Goal: Task Accomplishment & Management: Complete application form

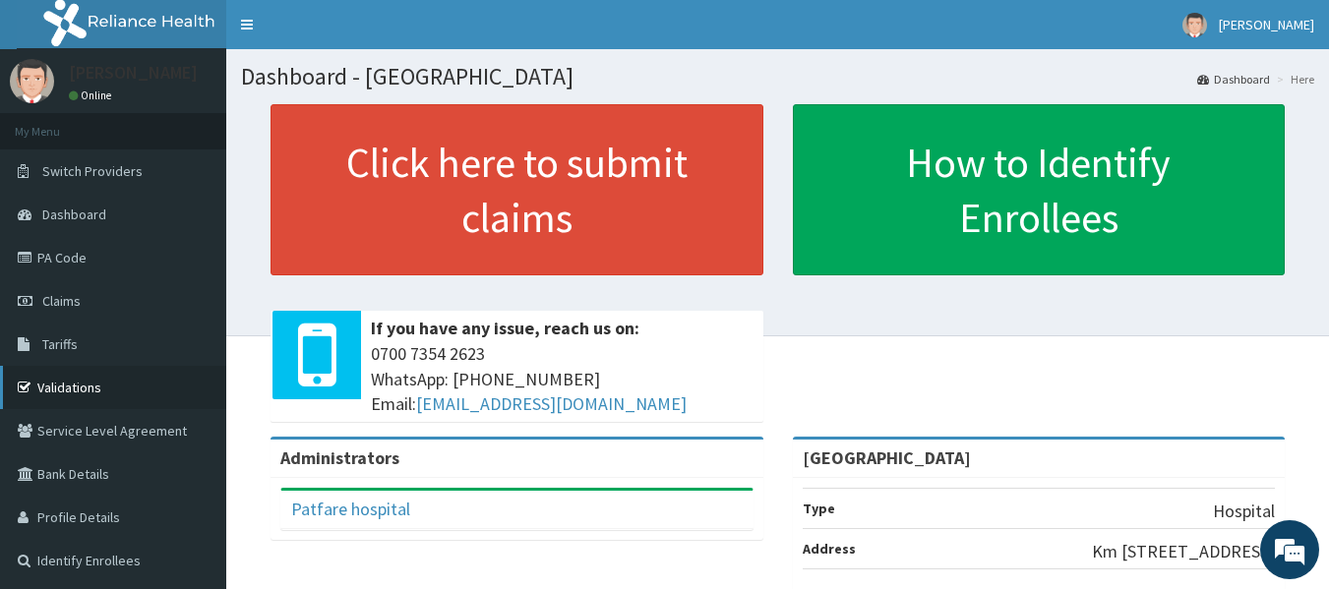
click at [66, 391] on link "Validations" at bounding box center [113, 387] width 226 height 43
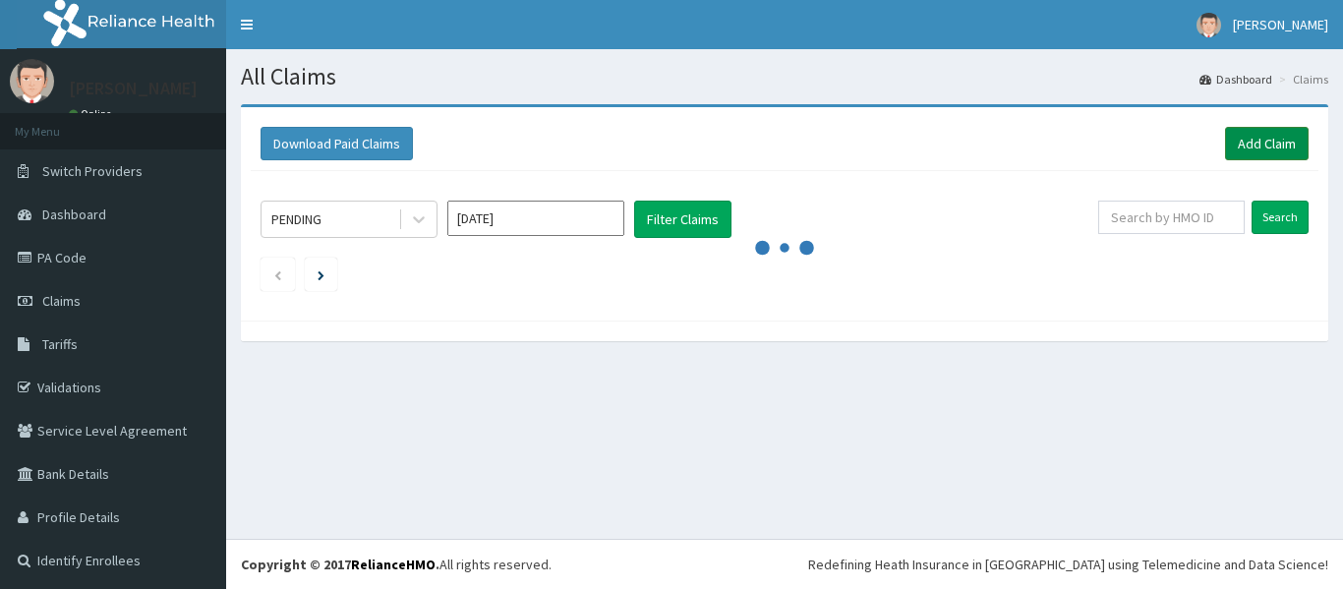
click at [1248, 133] on link "Add Claim" at bounding box center [1267, 143] width 84 height 33
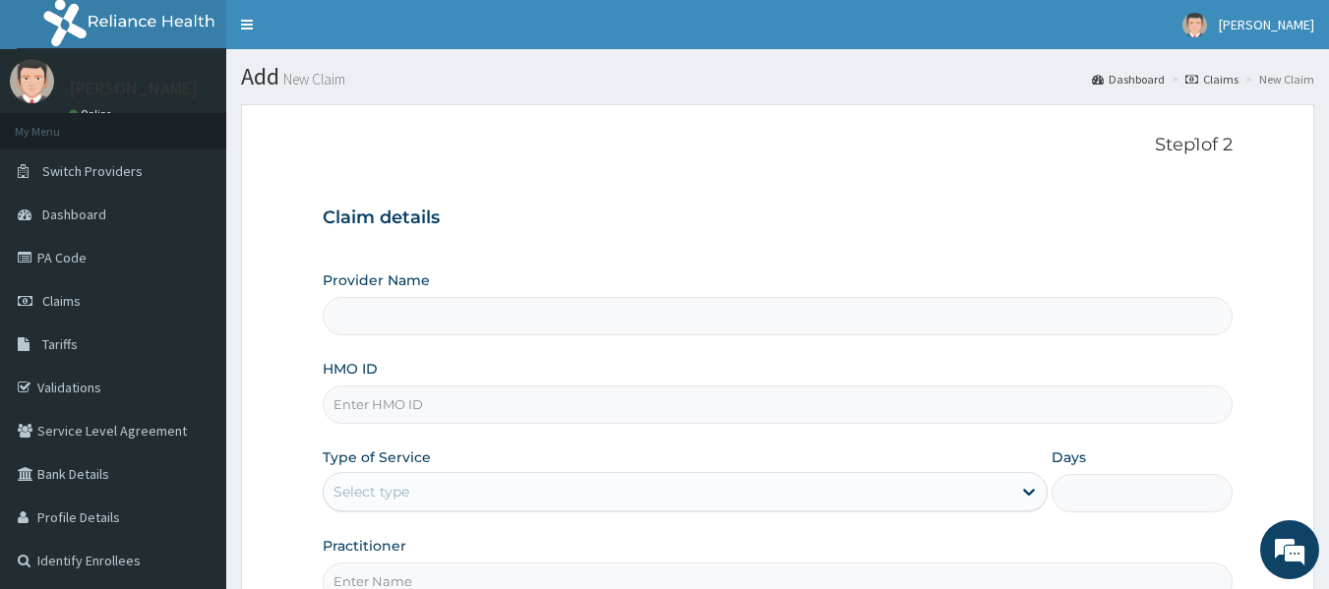
click at [476, 315] on input "Provider Name" at bounding box center [778, 316] width 911 height 38
click at [439, 407] on input "HMO ID" at bounding box center [778, 404] width 911 height 38
type input "[GEOGRAPHIC_DATA]"
type input "LPC/10013/A"
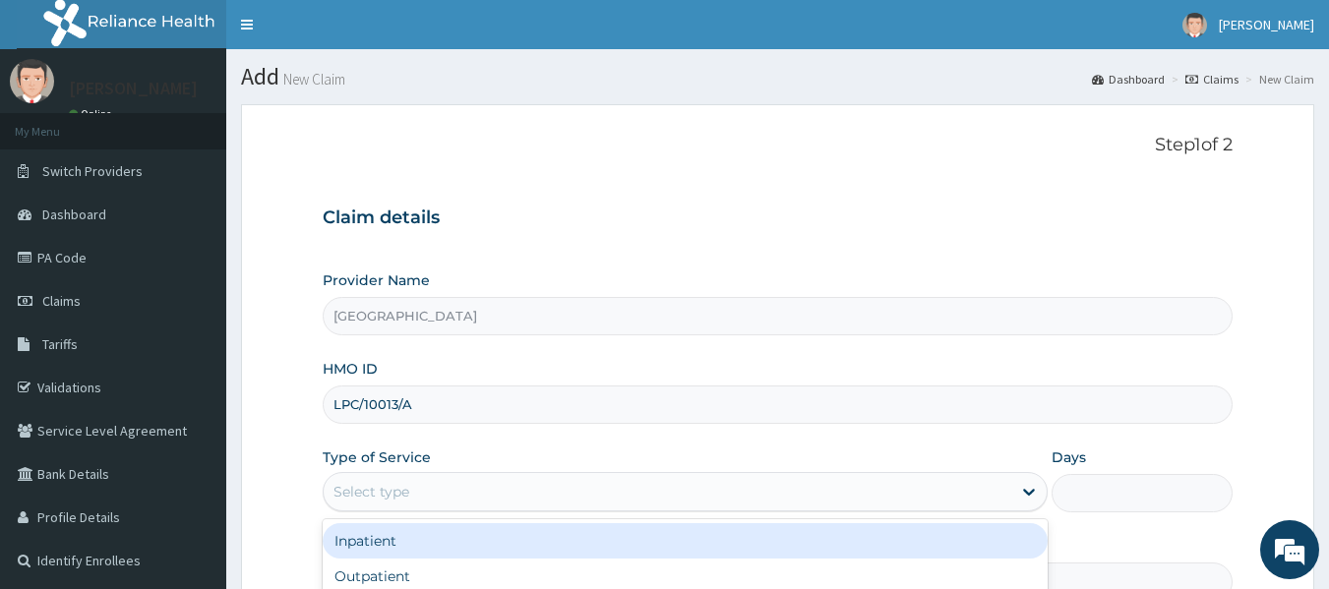
click at [442, 489] on div "Select type" at bounding box center [667, 491] width 687 height 31
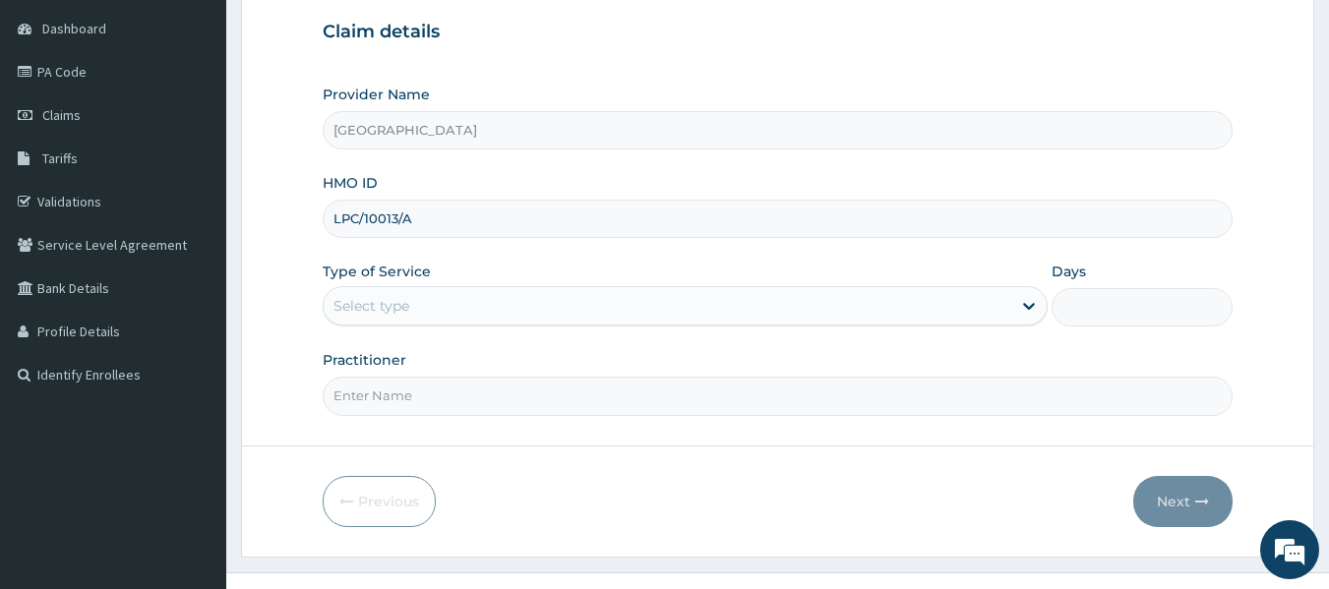
scroll to position [197, 0]
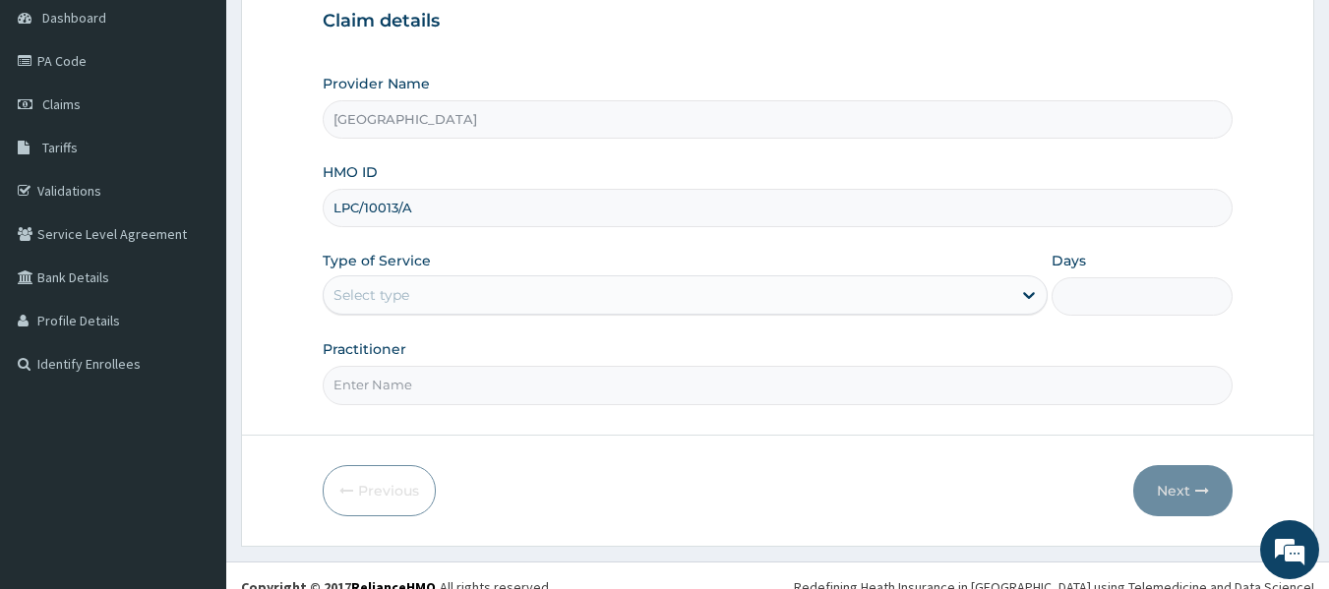
click at [427, 296] on div "Select type" at bounding box center [667, 294] width 687 height 31
click at [423, 300] on div "Select type" at bounding box center [667, 294] width 687 height 31
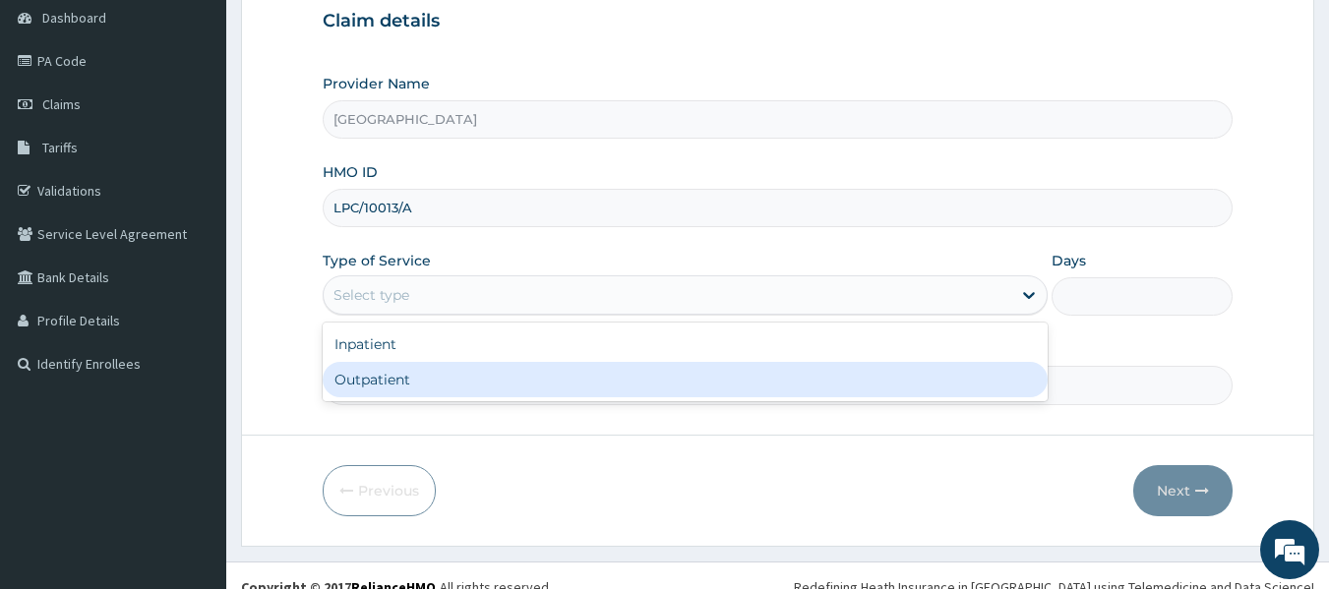
click at [365, 393] on div "Outpatient" at bounding box center [685, 379] width 725 height 35
type input "1"
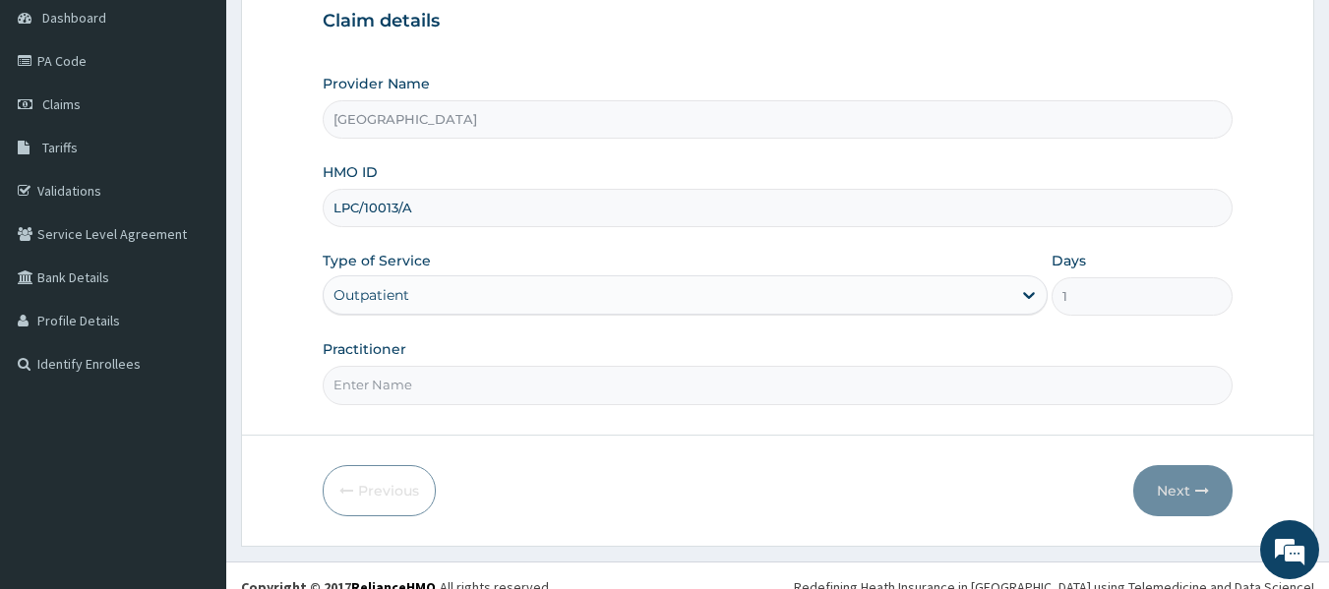
click at [365, 393] on input "Practitioner" at bounding box center [778, 385] width 911 height 38
type input "[PERSON_NAME]"
click at [1177, 494] on button "Next" at bounding box center [1182, 490] width 99 height 51
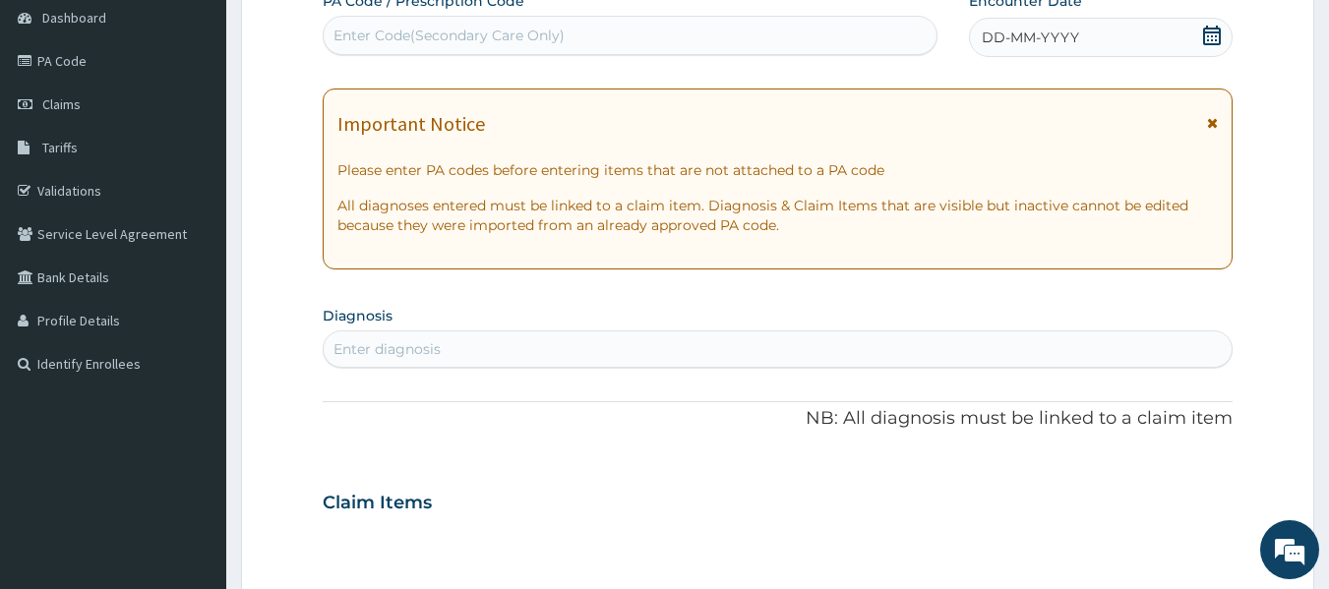
click at [1023, 38] on span "DD-MM-YYYY" at bounding box center [1029, 38] width 97 height 20
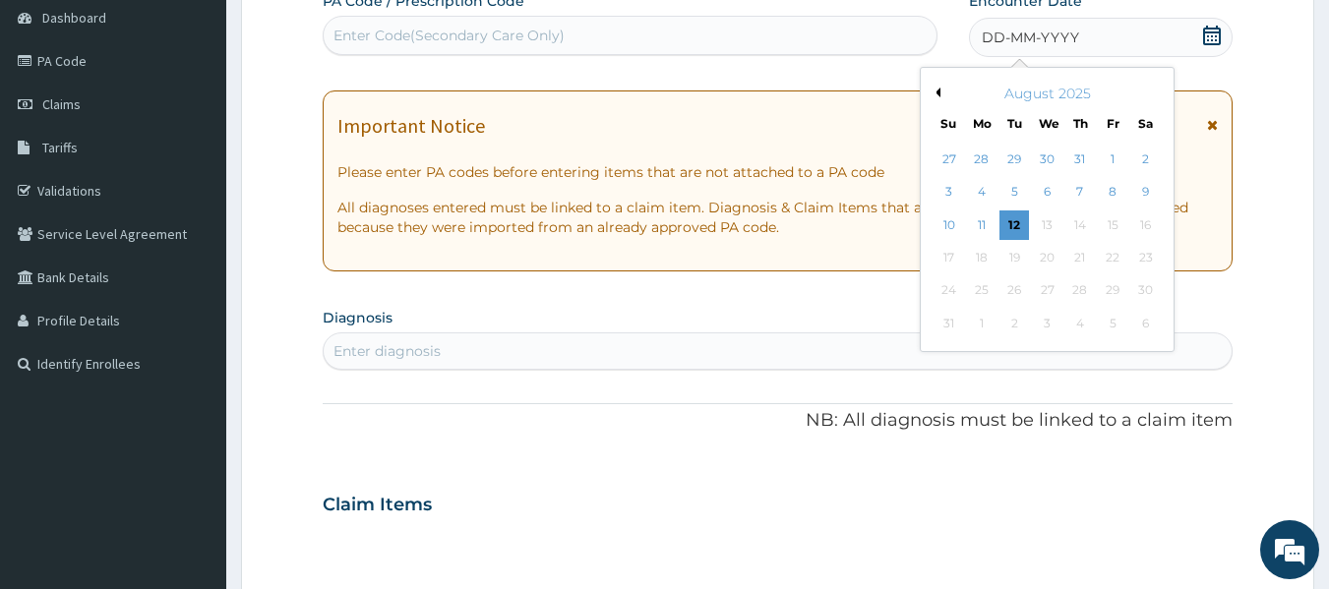
click at [1024, 46] on span "DD-MM-YYYY" at bounding box center [1029, 38] width 97 height 20
click at [1007, 228] on div "12" at bounding box center [1015, 225] width 30 height 30
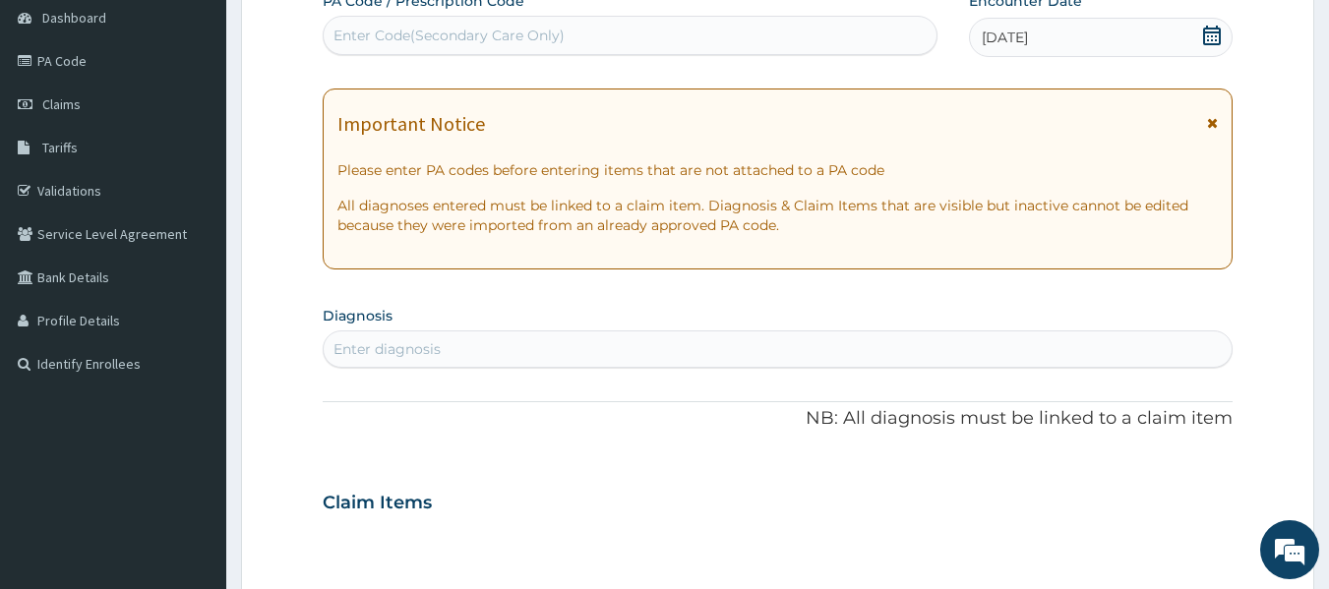
click at [727, 357] on div "Enter diagnosis" at bounding box center [778, 348] width 909 height 31
type input "[MEDICAL_DATA]"
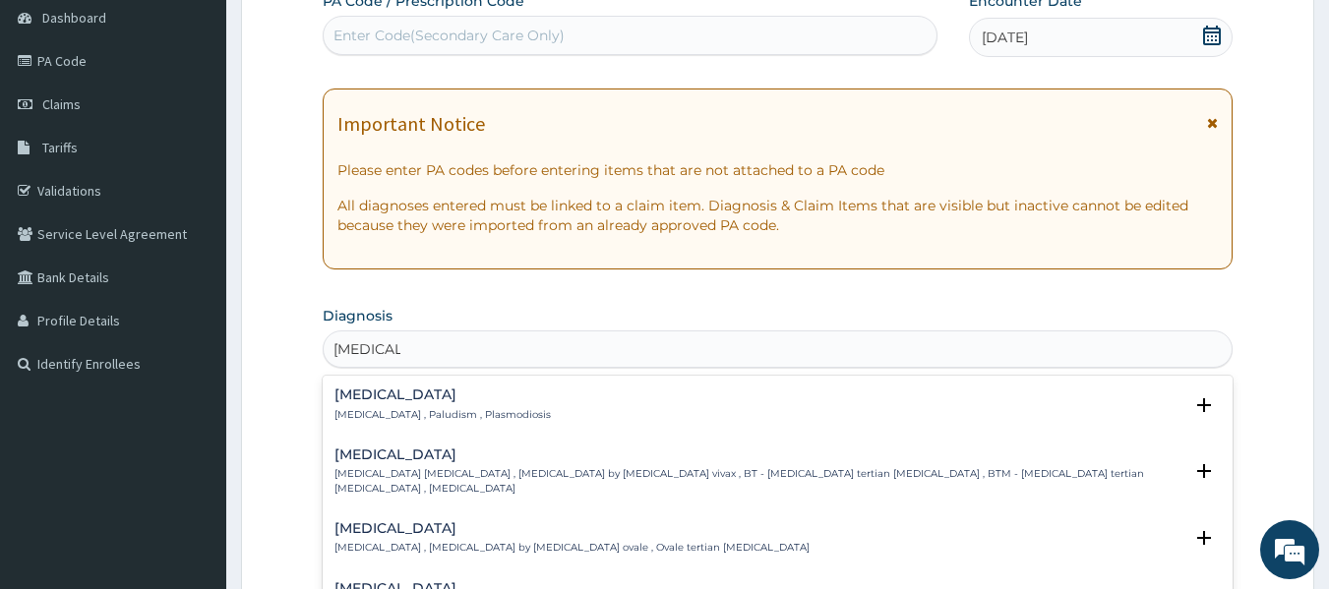
click at [394, 392] on h4 "[MEDICAL_DATA]" at bounding box center [442, 394] width 216 height 15
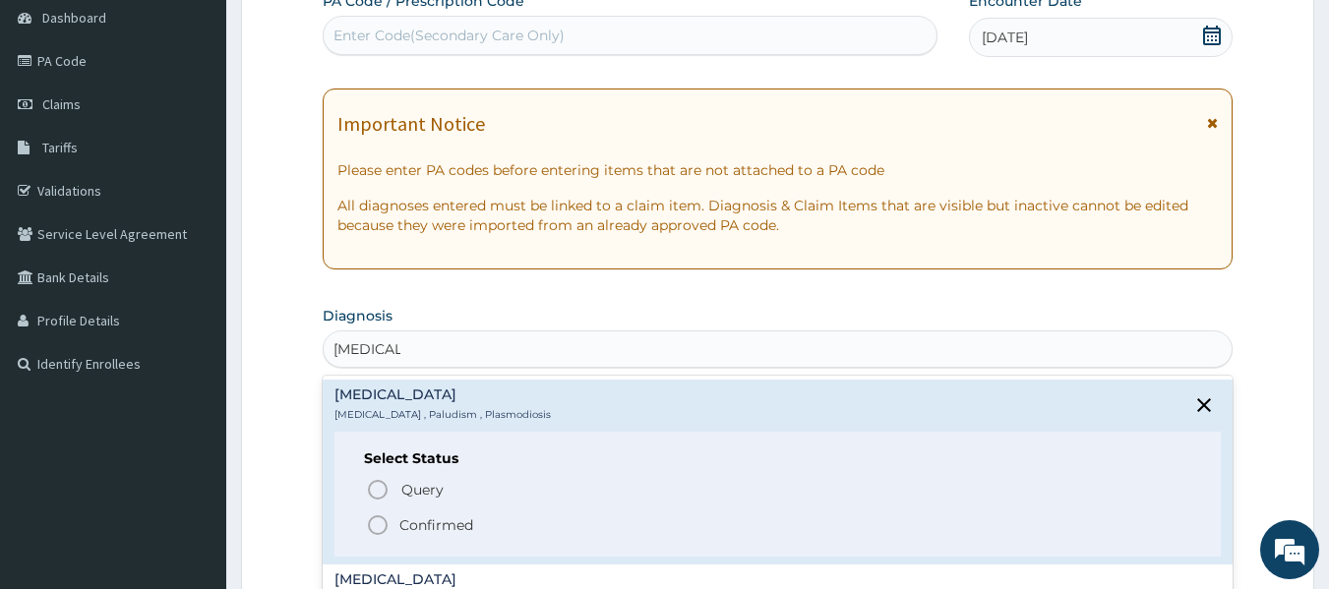
click at [378, 524] on icon "status option filled" at bounding box center [378, 525] width 24 height 24
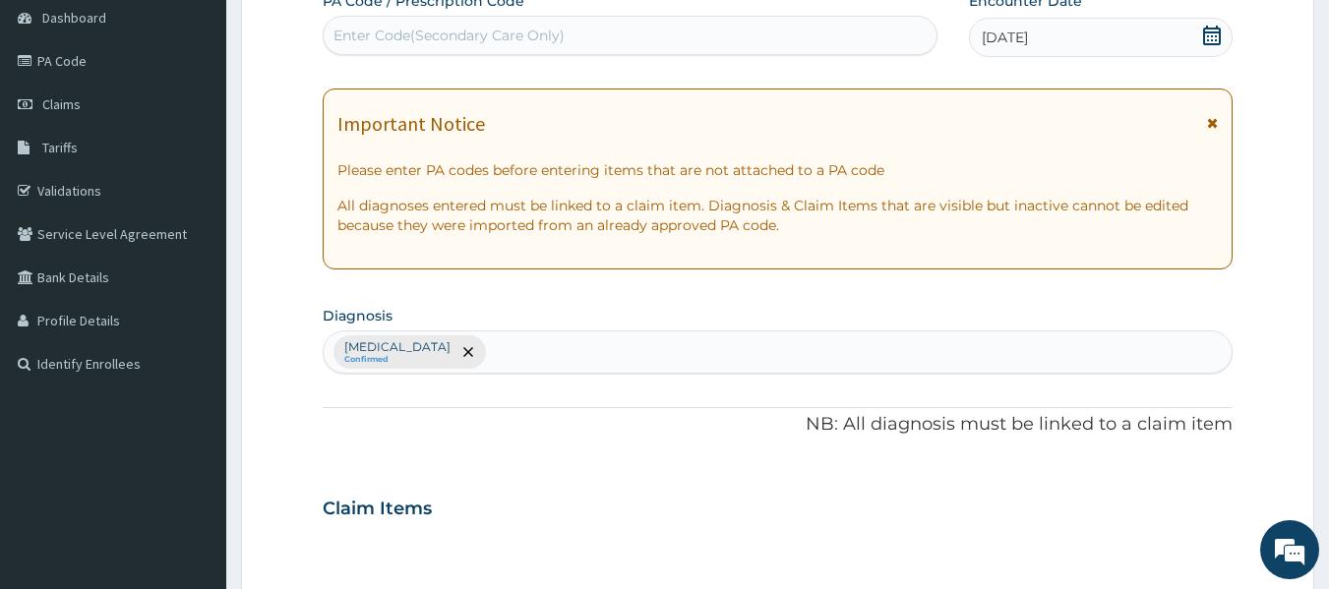
click at [378, 524] on div "Claim Items" at bounding box center [778, 504] width 911 height 51
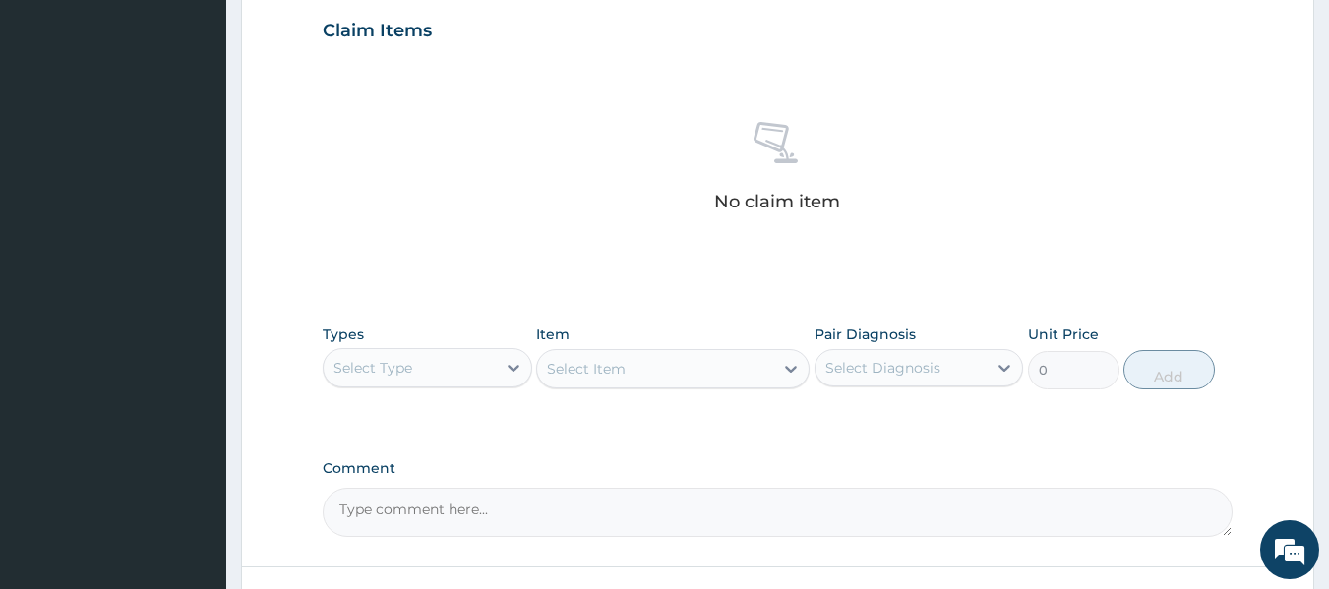
scroll to position [688, 0]
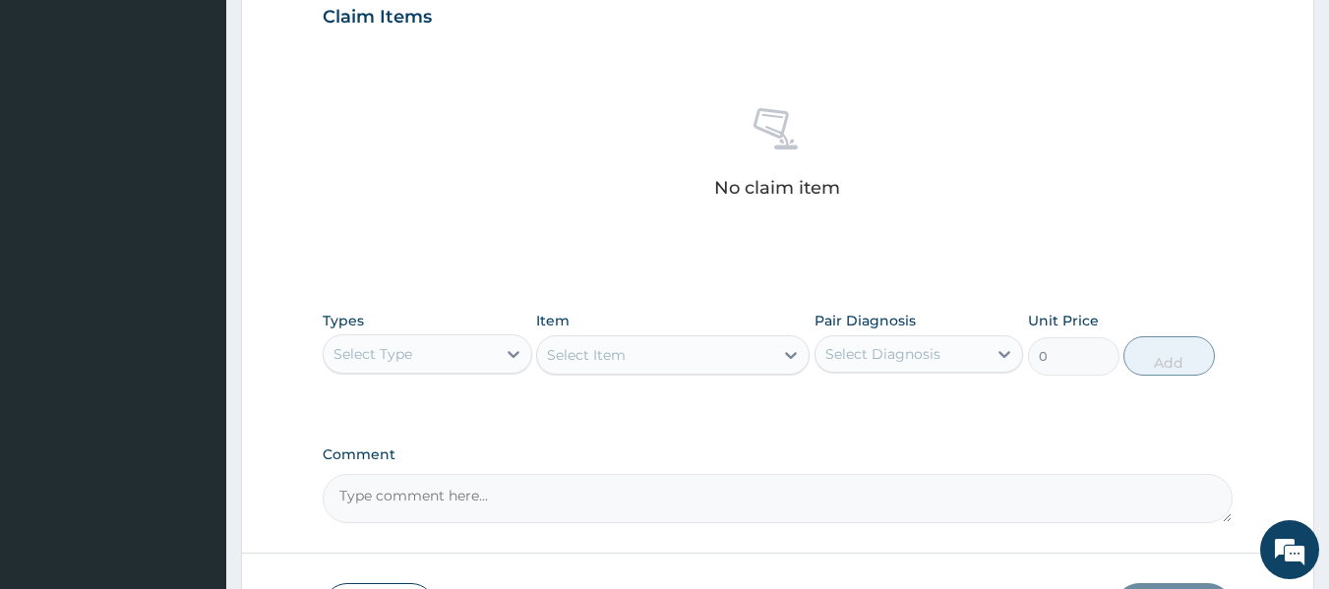
click at [413, 355] on div "Select Type" at bounding box center [410, 353] width 172 height 31
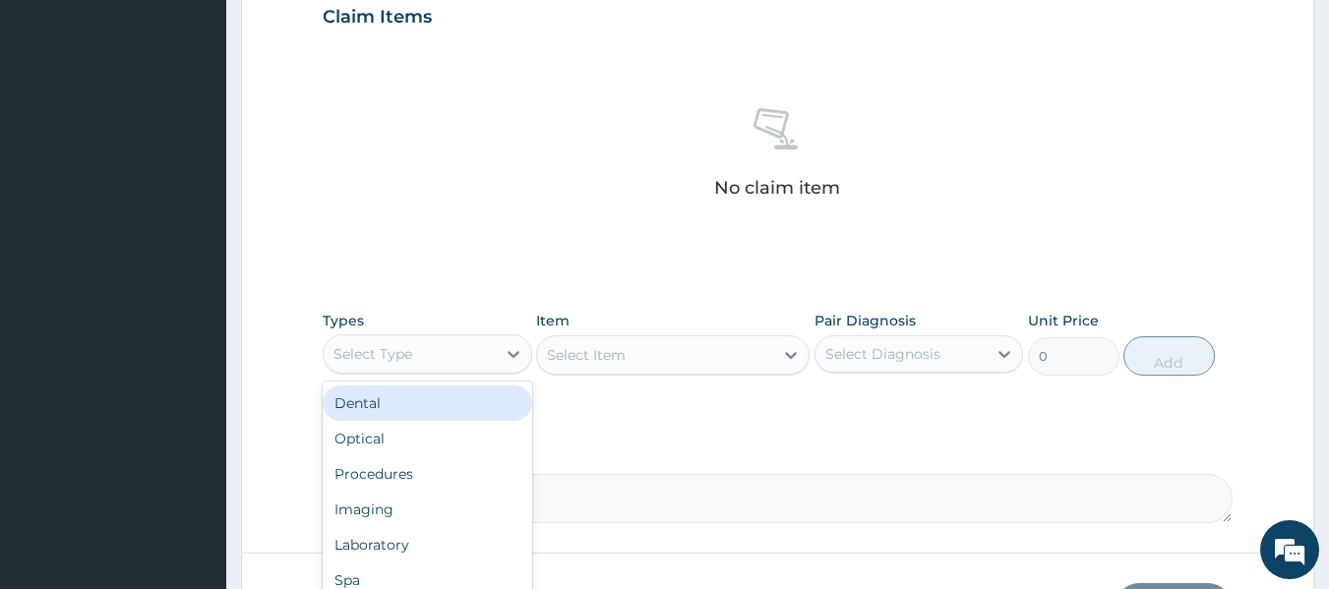
click at [413, 355] on div "Select Type" at bounding box center [410, 353] width 172 height 31
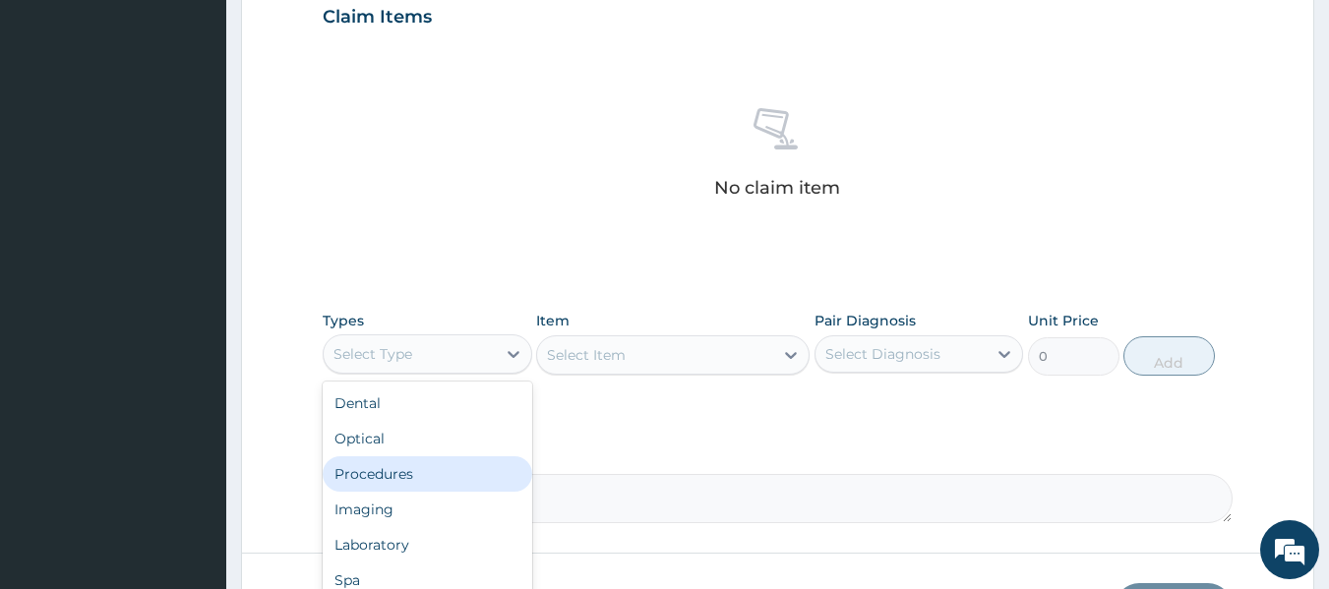
click at [414, 477] on div "Procedures" at bounding box center [427, 473] width 209 height 35
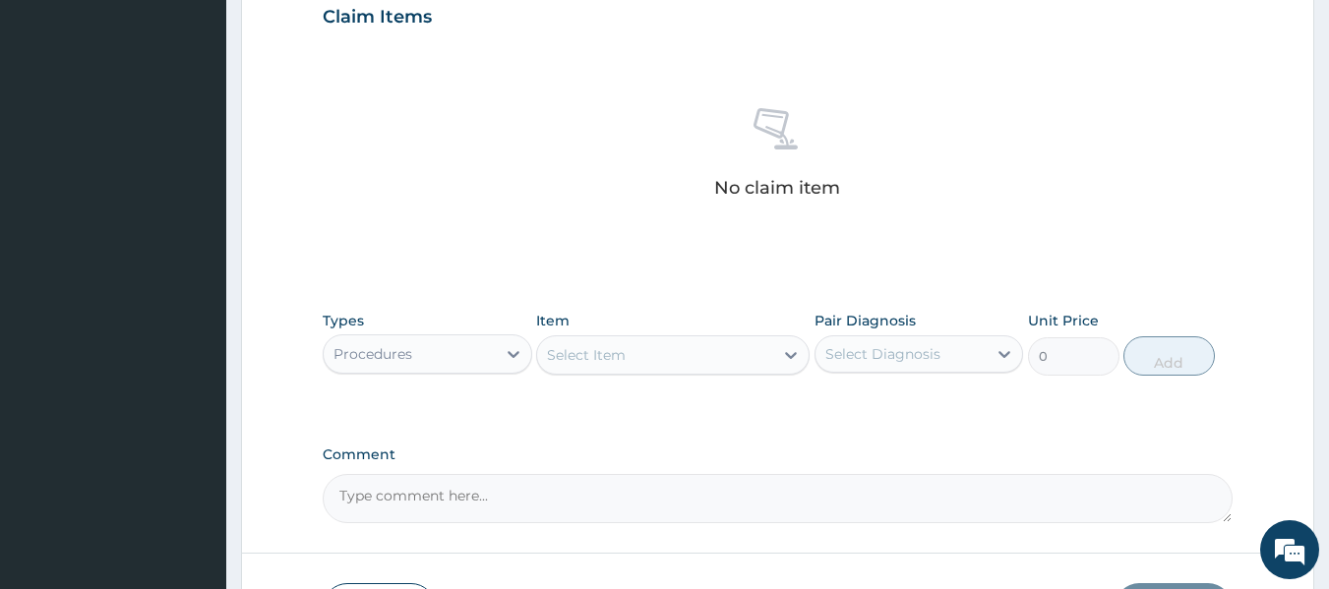
click at [877, 355] on div "Select Diagnosis" at bounding box center [882, 354] width 115 height 20
click at [850, 413] on div "[MEDICAL_DATA]" at bounding box center [918, 404] width 209 height 40
checkbox input "true"
click at [695, 359] on div "Select Item" at bounding box center [655, 354] width 236 height 31
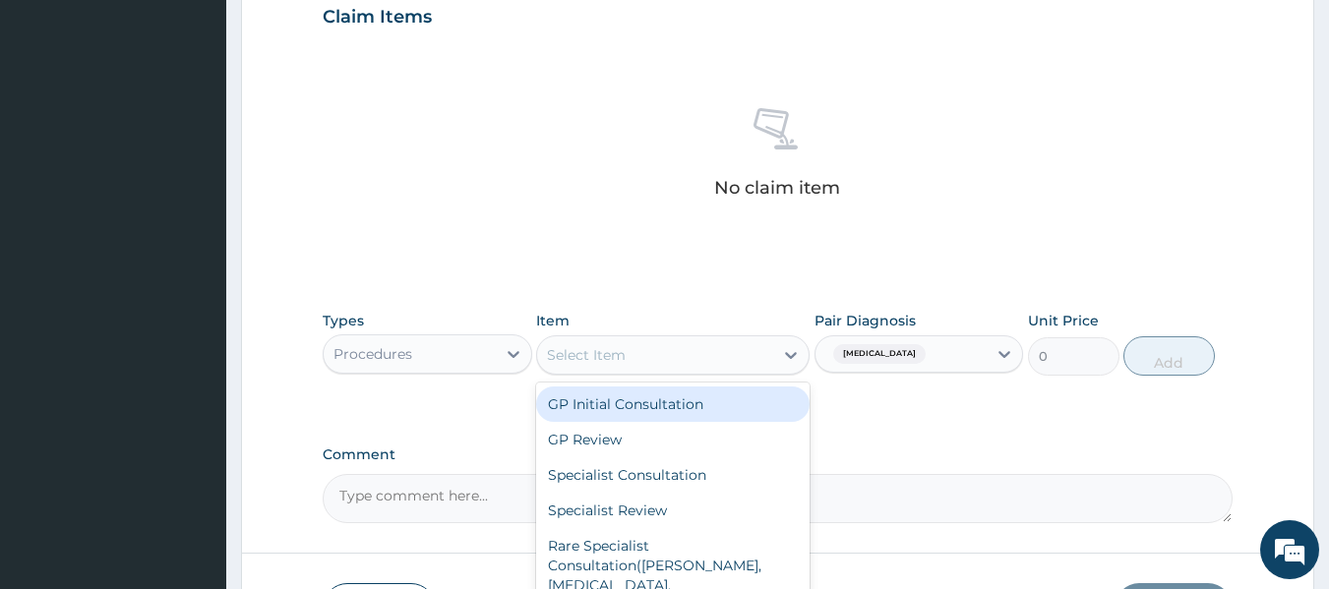
click at [665, 395] on div "GP Initial Consultation" at bounding box center [672, 403] width 273 height 35
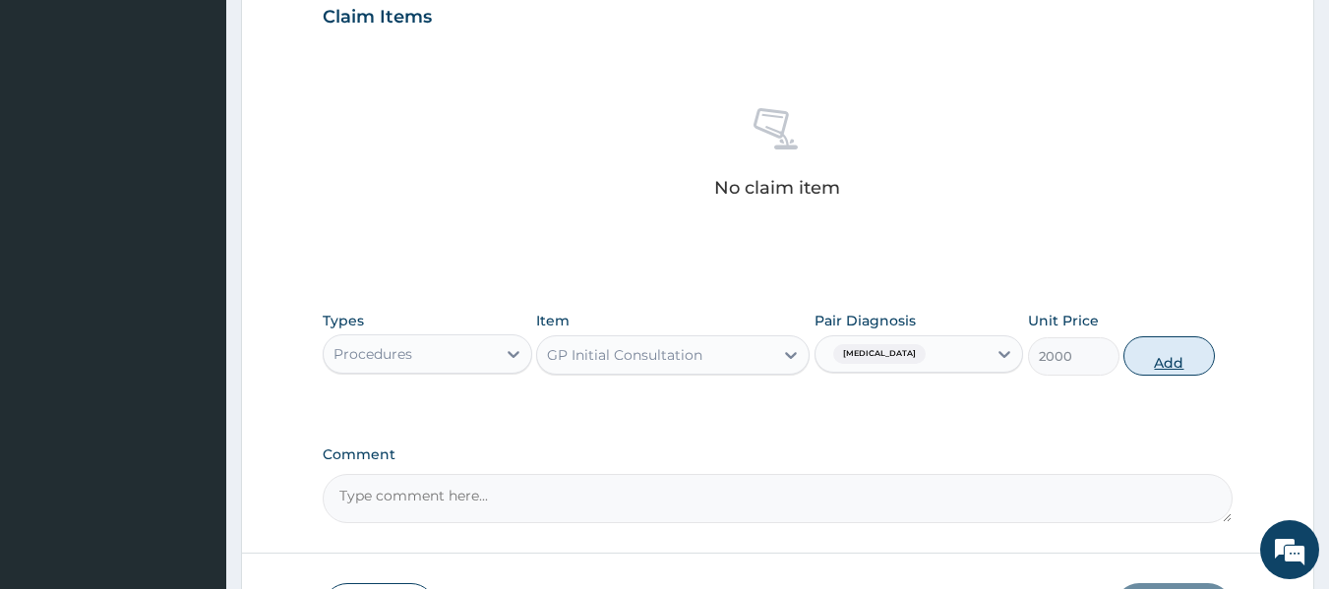
click at [1155, 360] on button "Add" at bounding box center [1168, 355] width 91 height 39
type input "0"
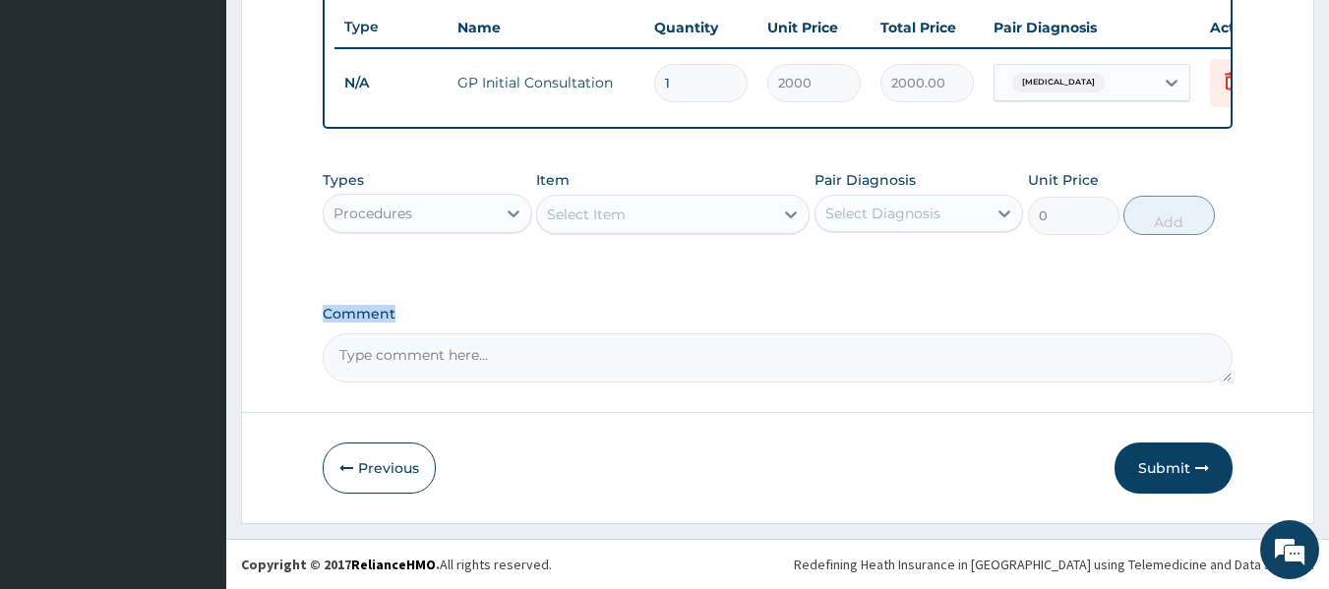
scroll to position [750, 0]
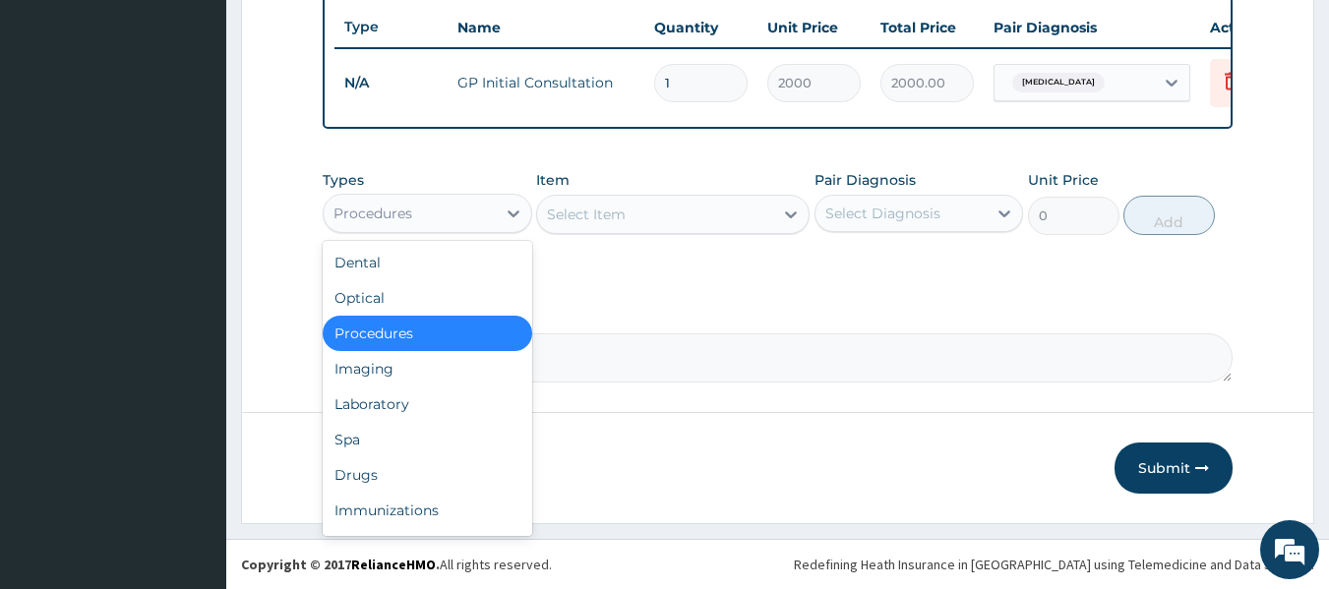
click at [469, 215] on div "Procedures" at bounding box center [410, 213] width 172 height 31
click at [439, 467] on div "Drugs" at bounding box center [427, 474] width 209 height 35
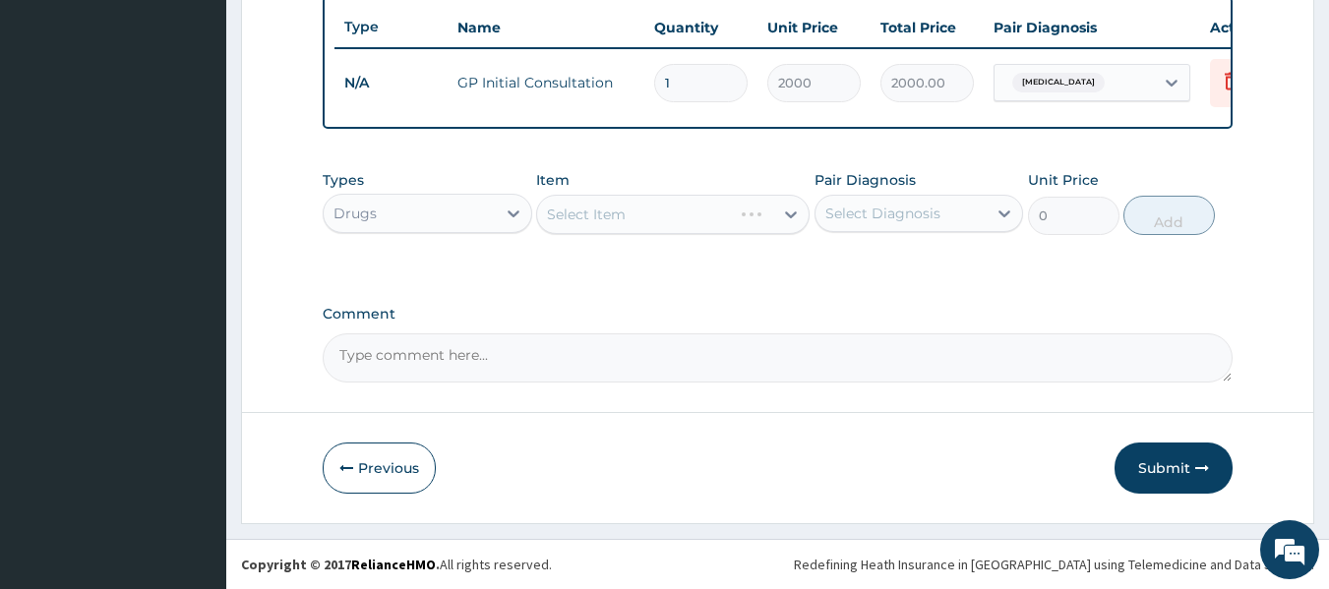
click at [880, 219] on div "Select Diagnosis" at bounding box center [882, 214] width 115 height 20
click at [883, 219] on div "Select Diagnosis" at bounding box center [882, 214] width 115 height 20
click at [885, 219] on div "Select Diagnosis" at bounding box center [882, 214] width 115 height 20
click at [857, 258] on label "[MEDICAL_DATA]" at bounding box center [908, 262] width 122 height 20
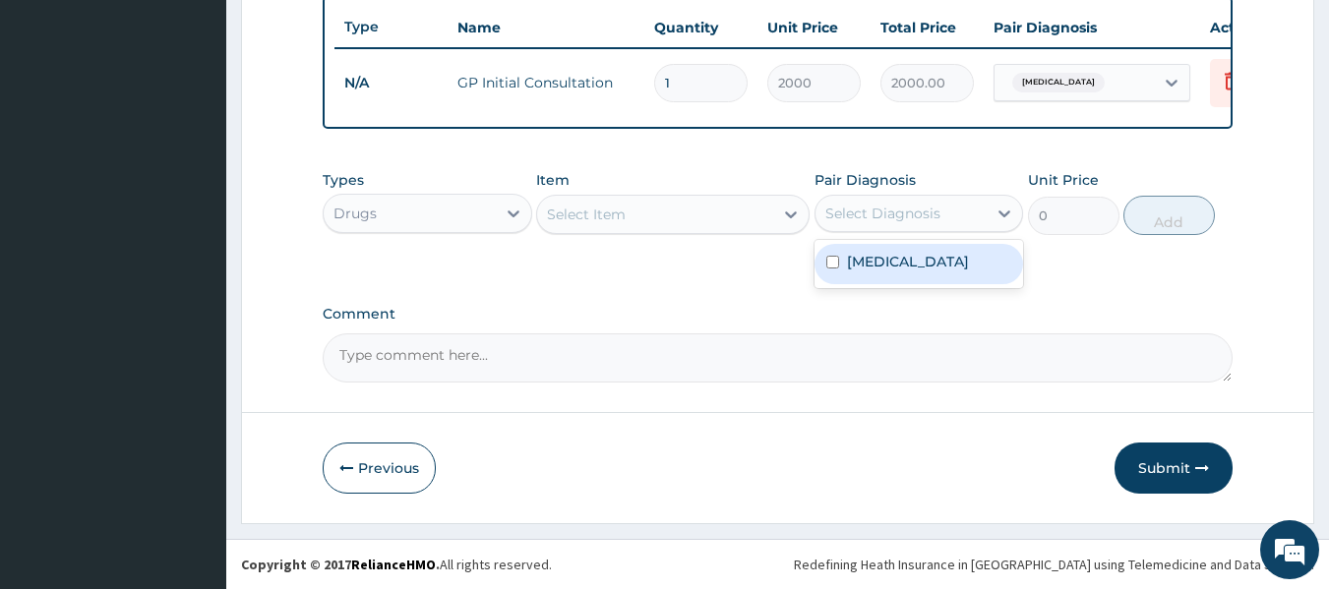
click at [852, 256] on label "[MEDICAL_DATA]" at bounding box center [908, 262] width 122 height 20
checkbox input "true"
click at [646, 208] on div "Select Item" at bounding box center [655, 214] width 236 height 31
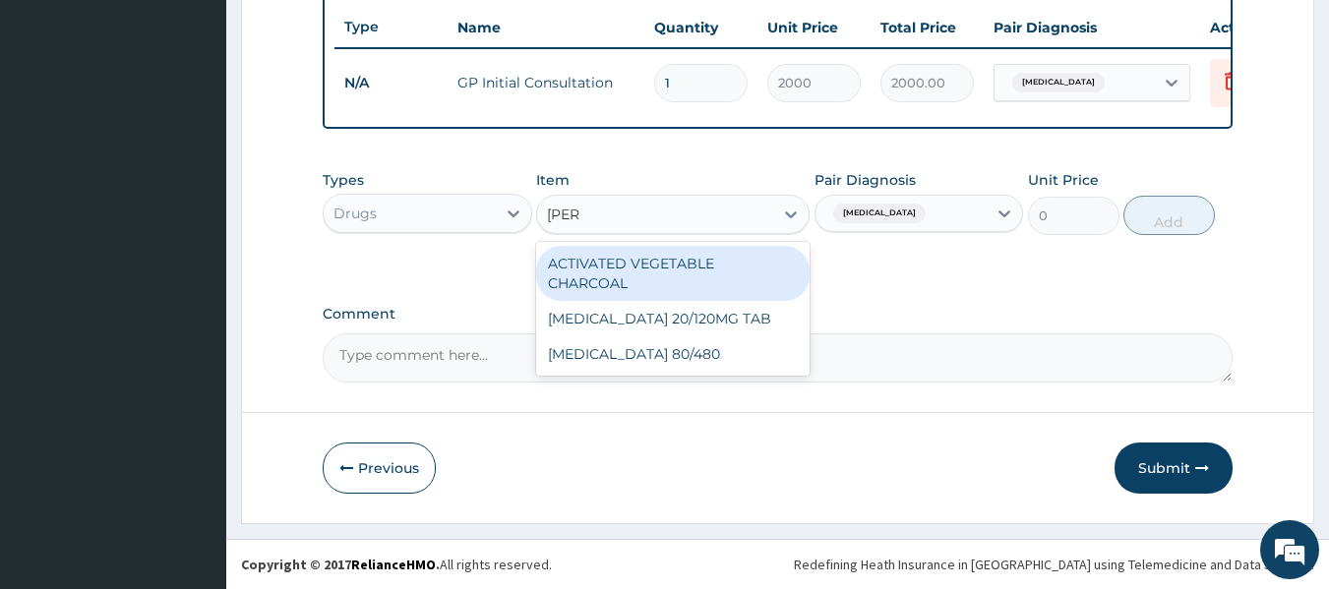
type input "COART"
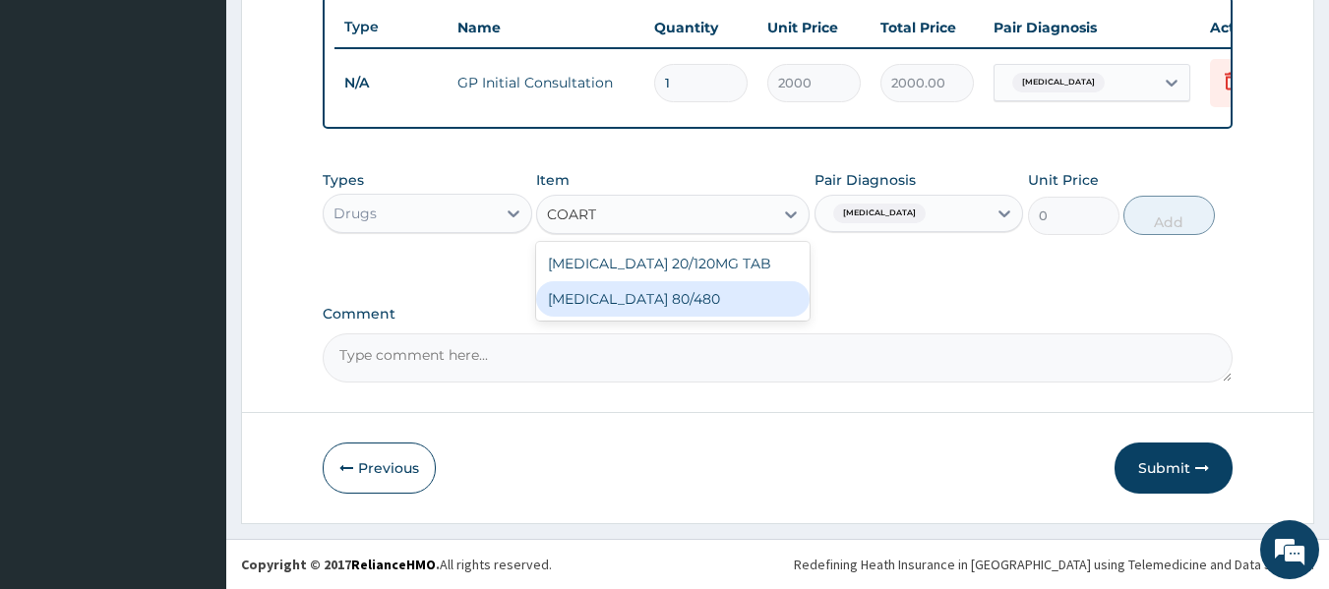
click at [657, 294] on div "[MEDICAL_DATA] 80/480" at bounding box center [672, 298] width 273 height 35
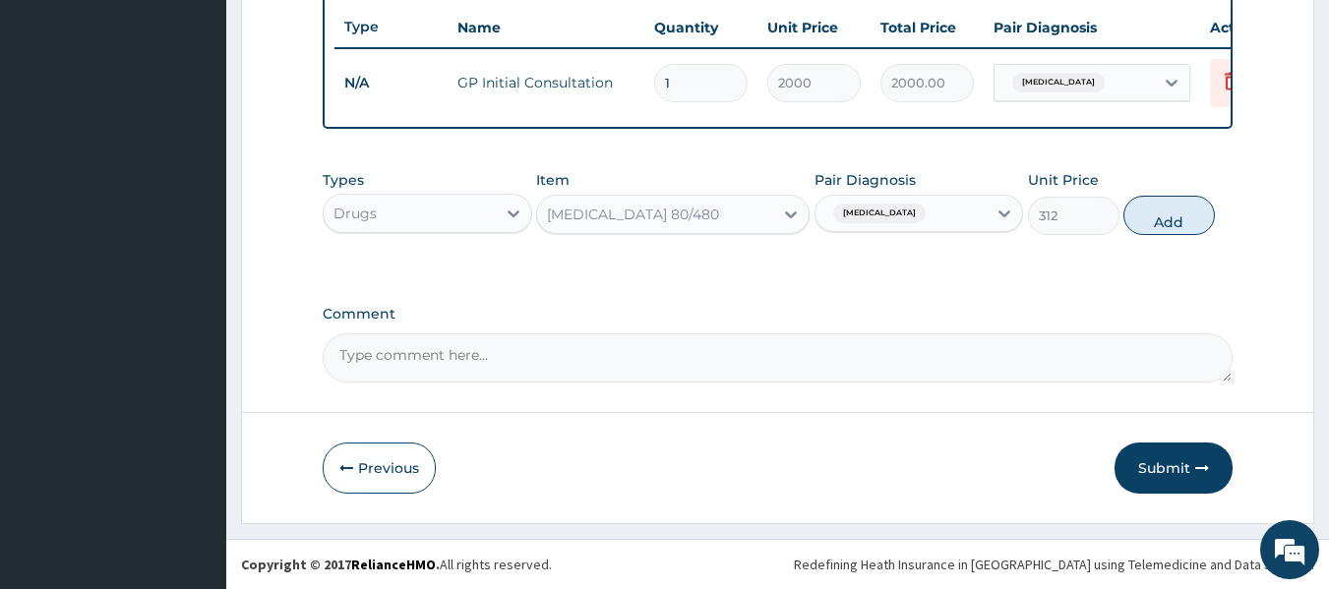
click at [1163, 223] on button "Add" at bounding box center [1168, 215] width 91 height 39
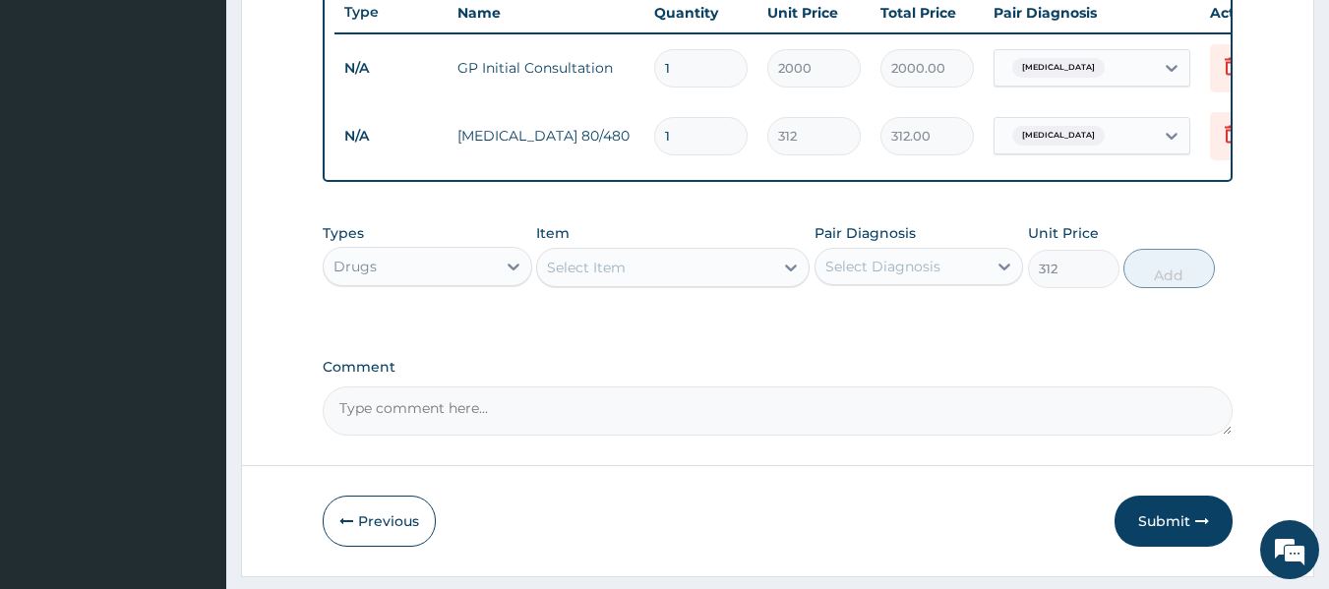
type input "0"
click at [714, 148] on input "1" at bounding box center [700, 136] width 93 height 38
type input "0.00"
type input "6"
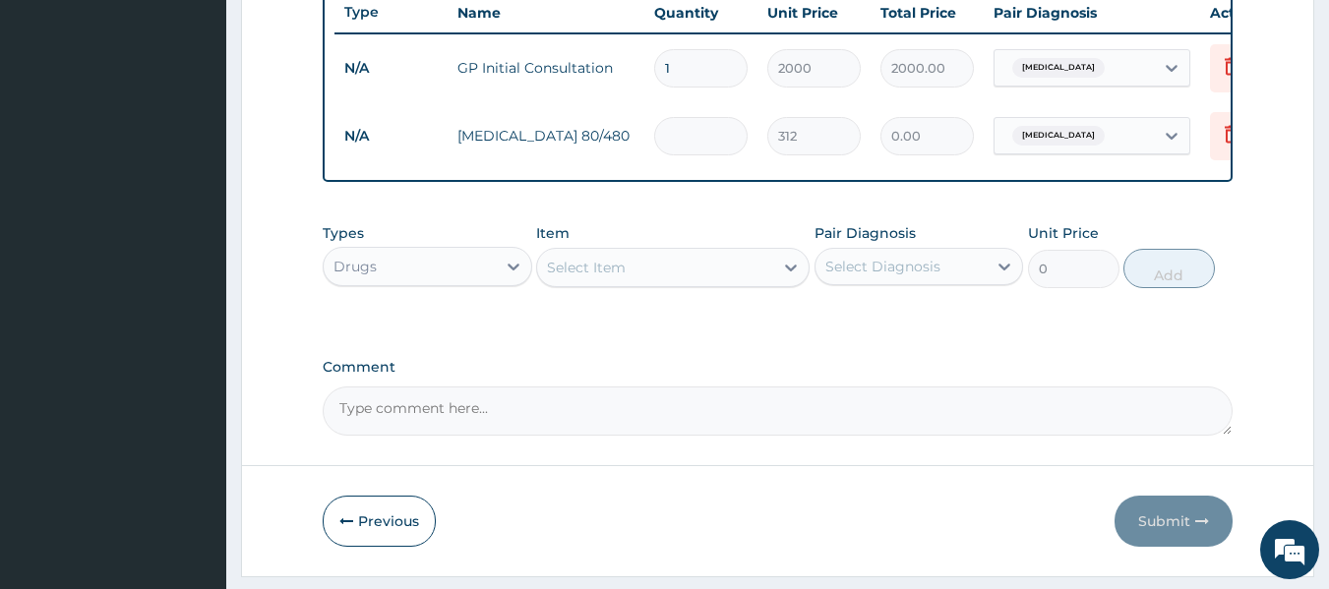
type input "1872.00"
type input "6"
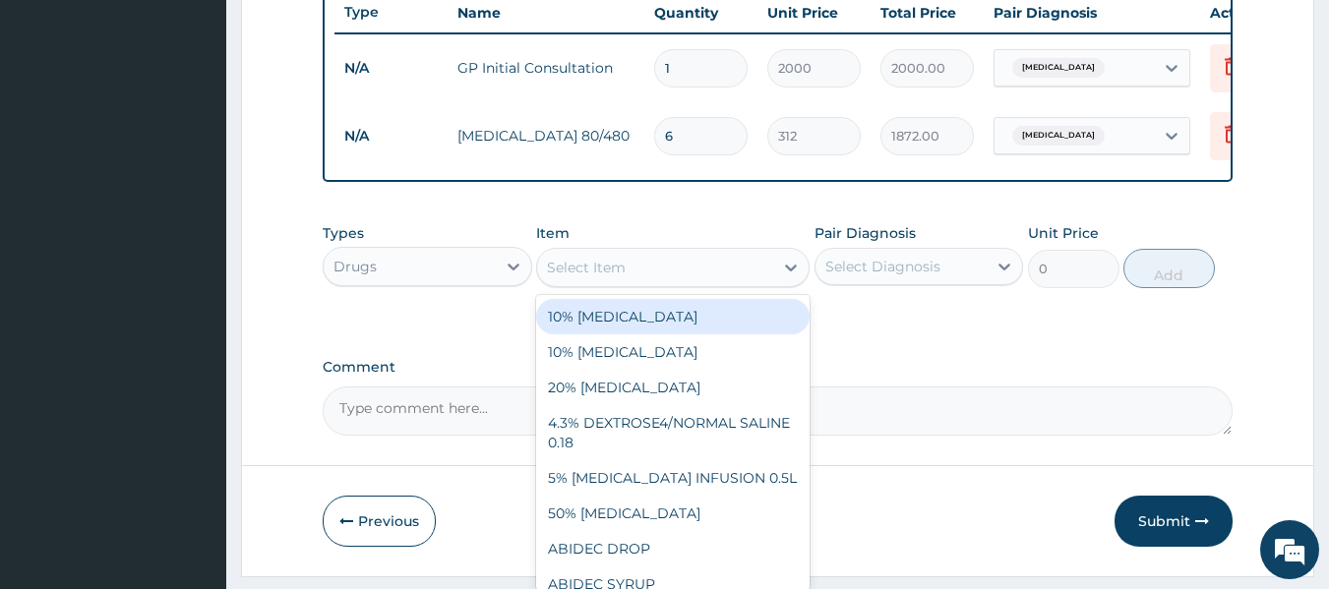
click at [624, 277] on div "Select Item" at bounding box center [586, 268] width 79 height 20
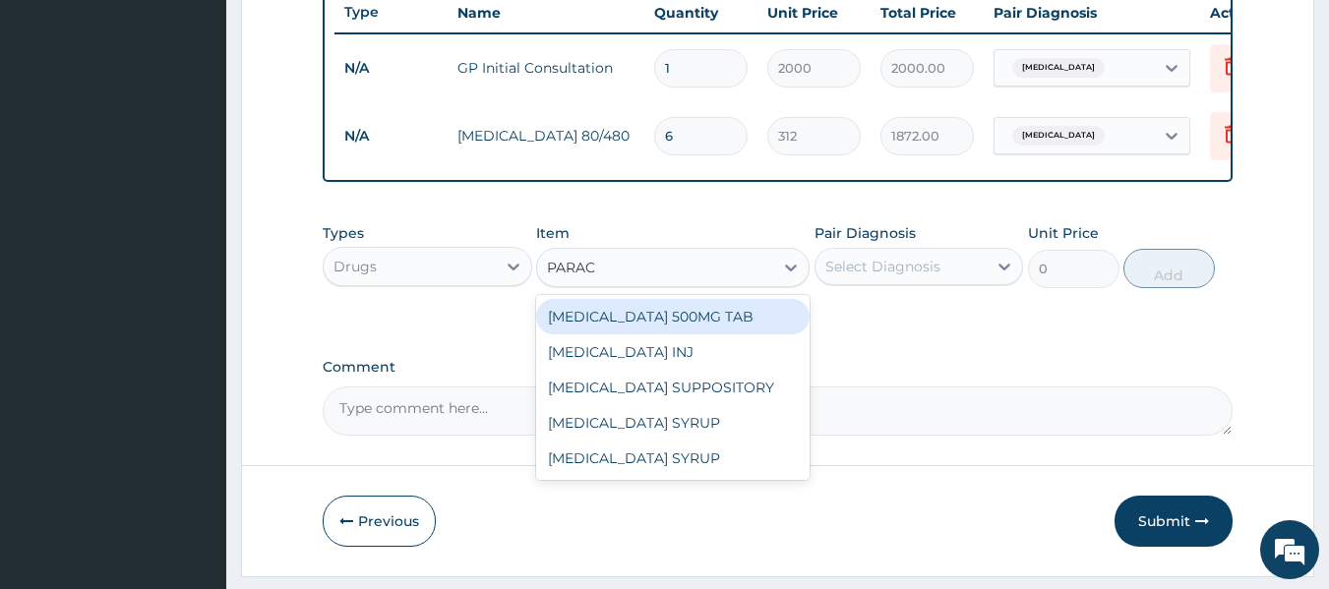
type input "PARACE"
click at [623, 328] on div "[MEDICAL_DATA] 500MG TAB" at bounding box center [672, 316] width 273 height 35
type input "15"
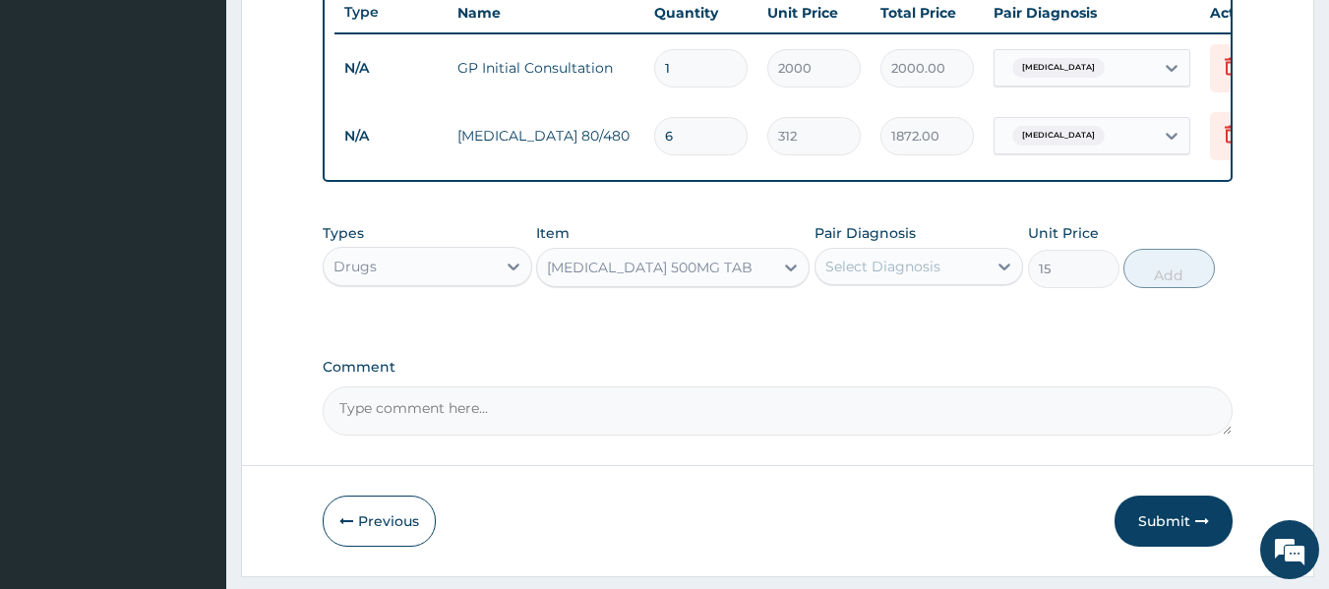
click at [884, 276] on div "Select Diagnosis" at bounding box center [882, 267] width 115 height 20
click at [881, 319] on label "[MEDICAL_DATA]" at bounding box center [908, 315] width 122 height 20
checkbox input "true"
click at [1163, 287] on button "Add" at bounding box center [1168, 268] width 91 height 39
type input "0"
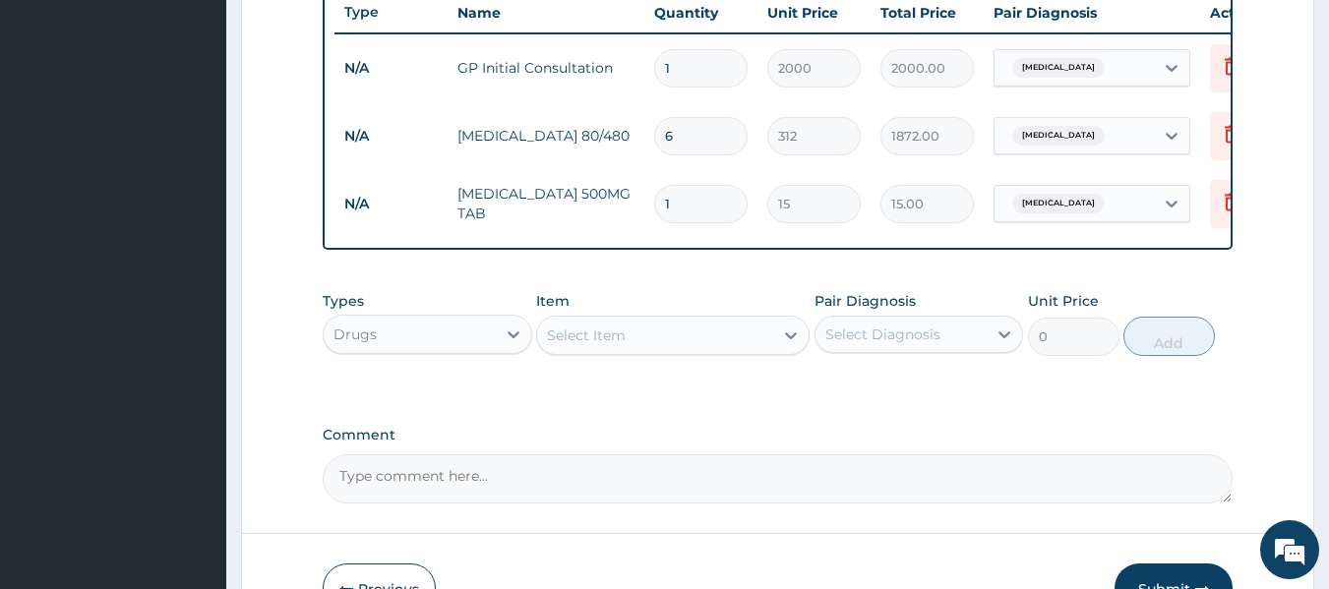
type input "18"
type input "270.00"
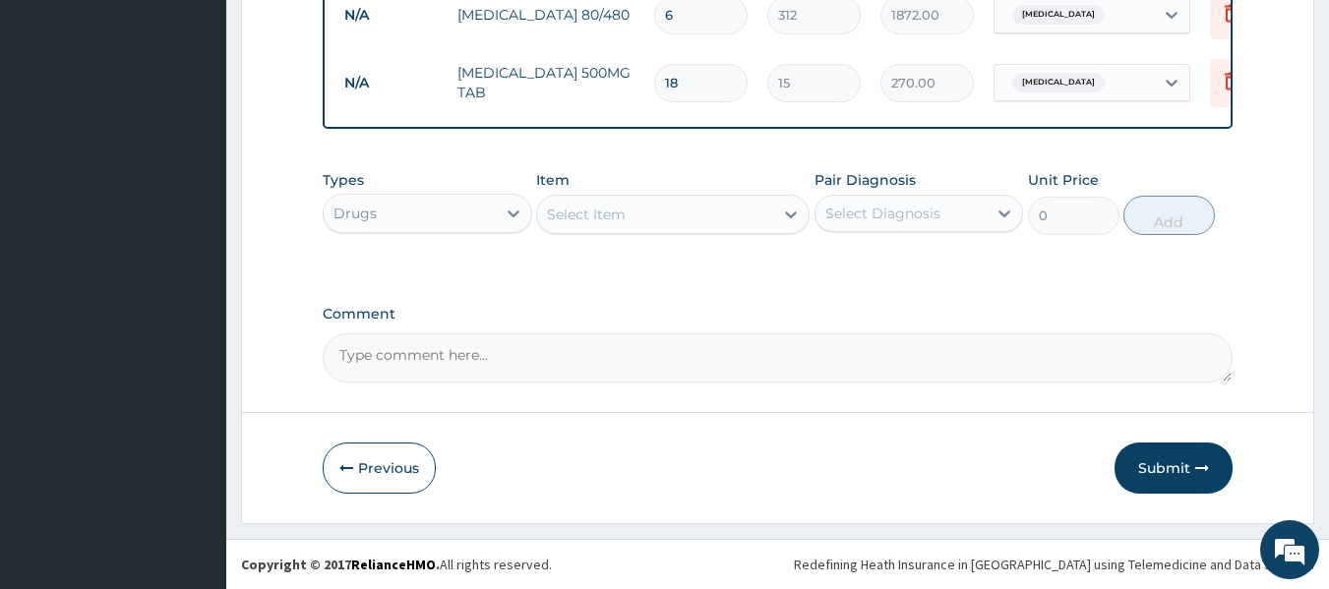
scroll to position [886, 0]
type input "18"
click at [1153, 469] on button "Submit" at bounding box center [1173, 468] width 118 height 51
